Goal: Register for event/course

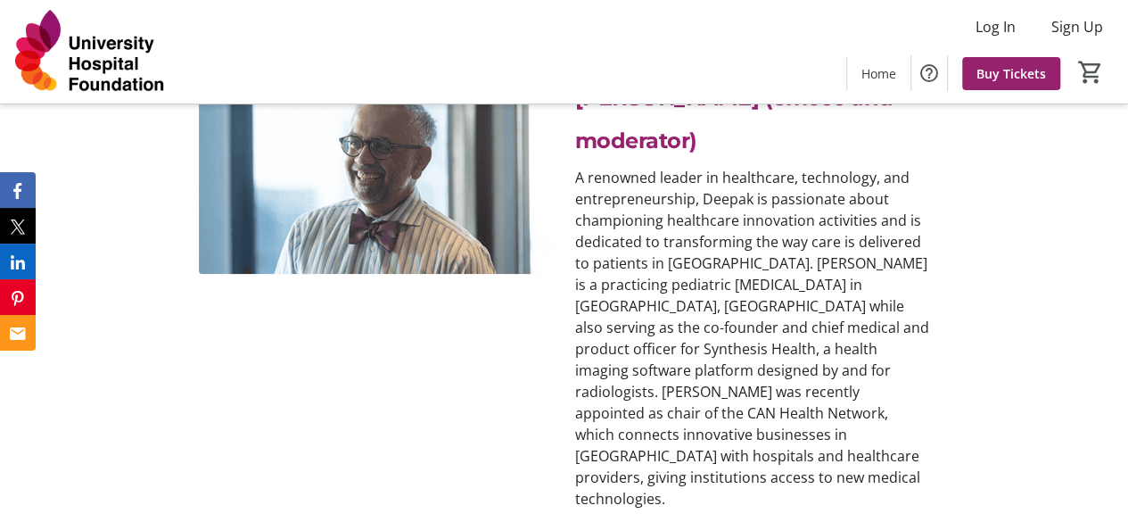
scroll to position [4371, 0]
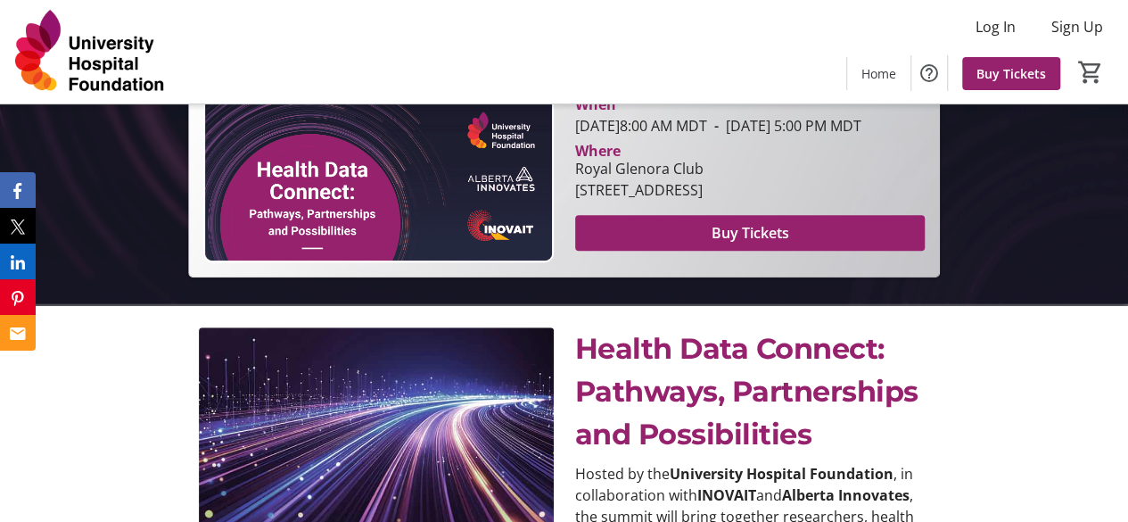
scroll to position [268, 0]
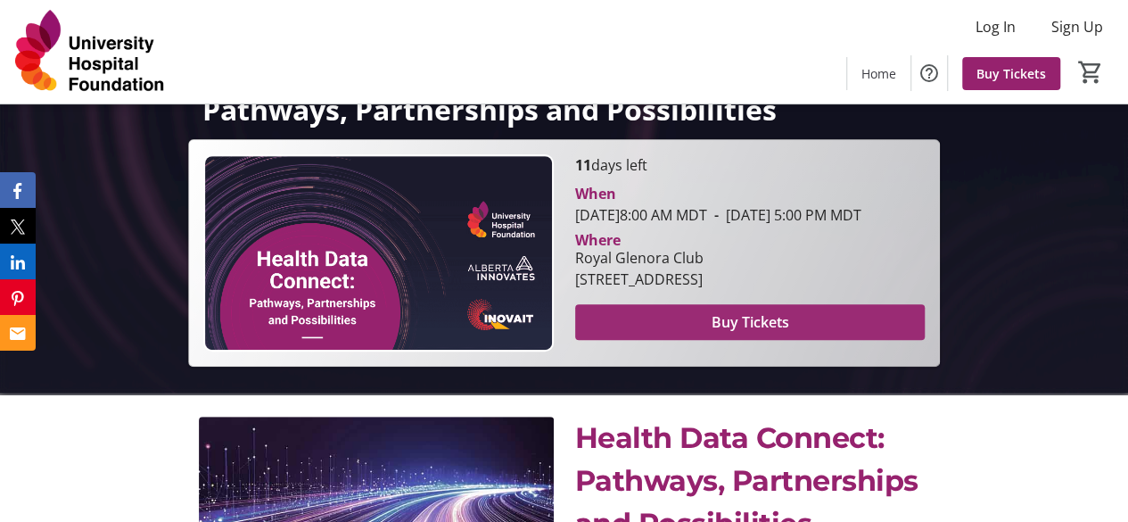
click at [765, 333] on span "Buy Tickets" at bounding box center [750, 321] width 78 height 21
